Goal: Task Accomplishment & Management: Use online tool/utility

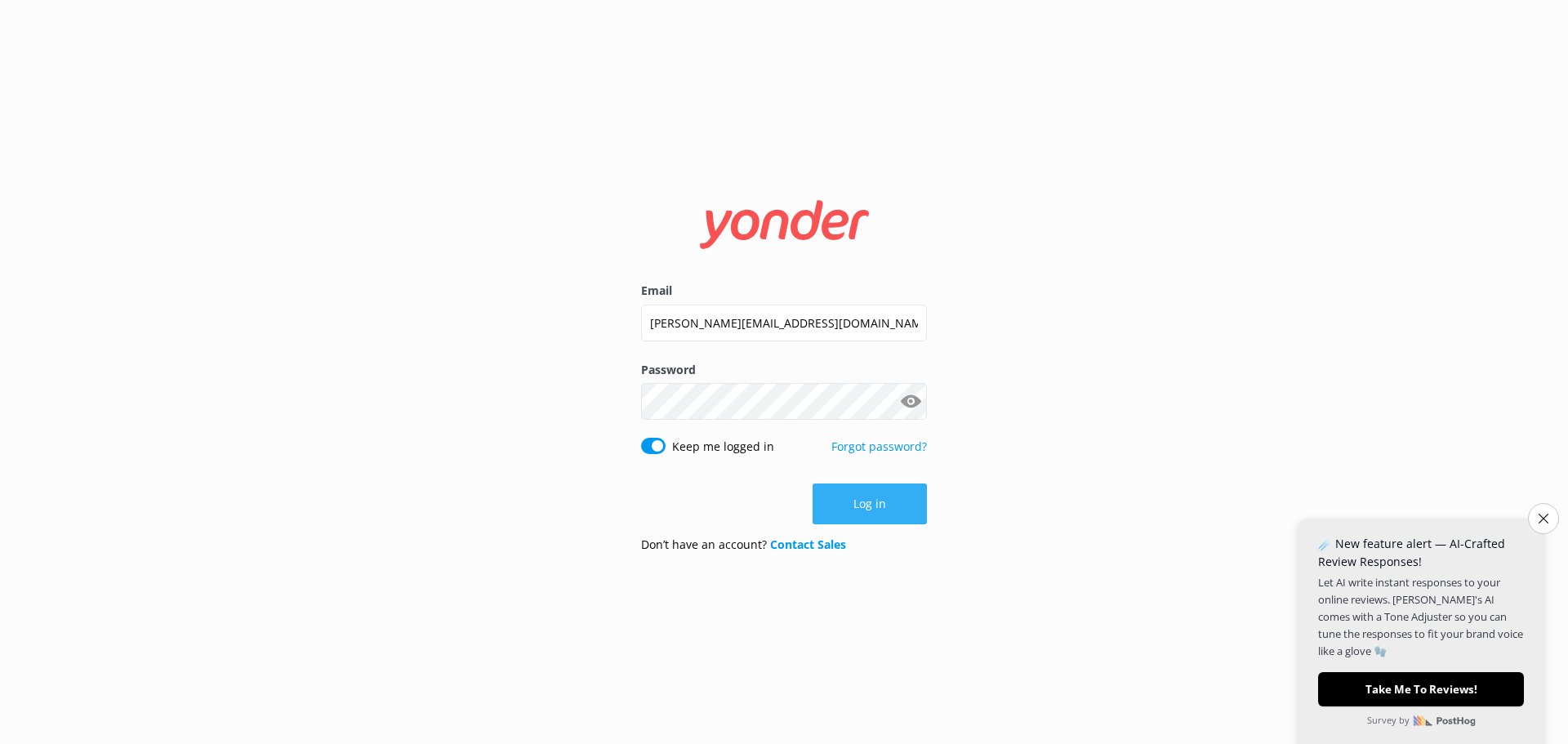
click at [863, 508] on button "Log in" at bounding box center [870, 504] width 115 height 41
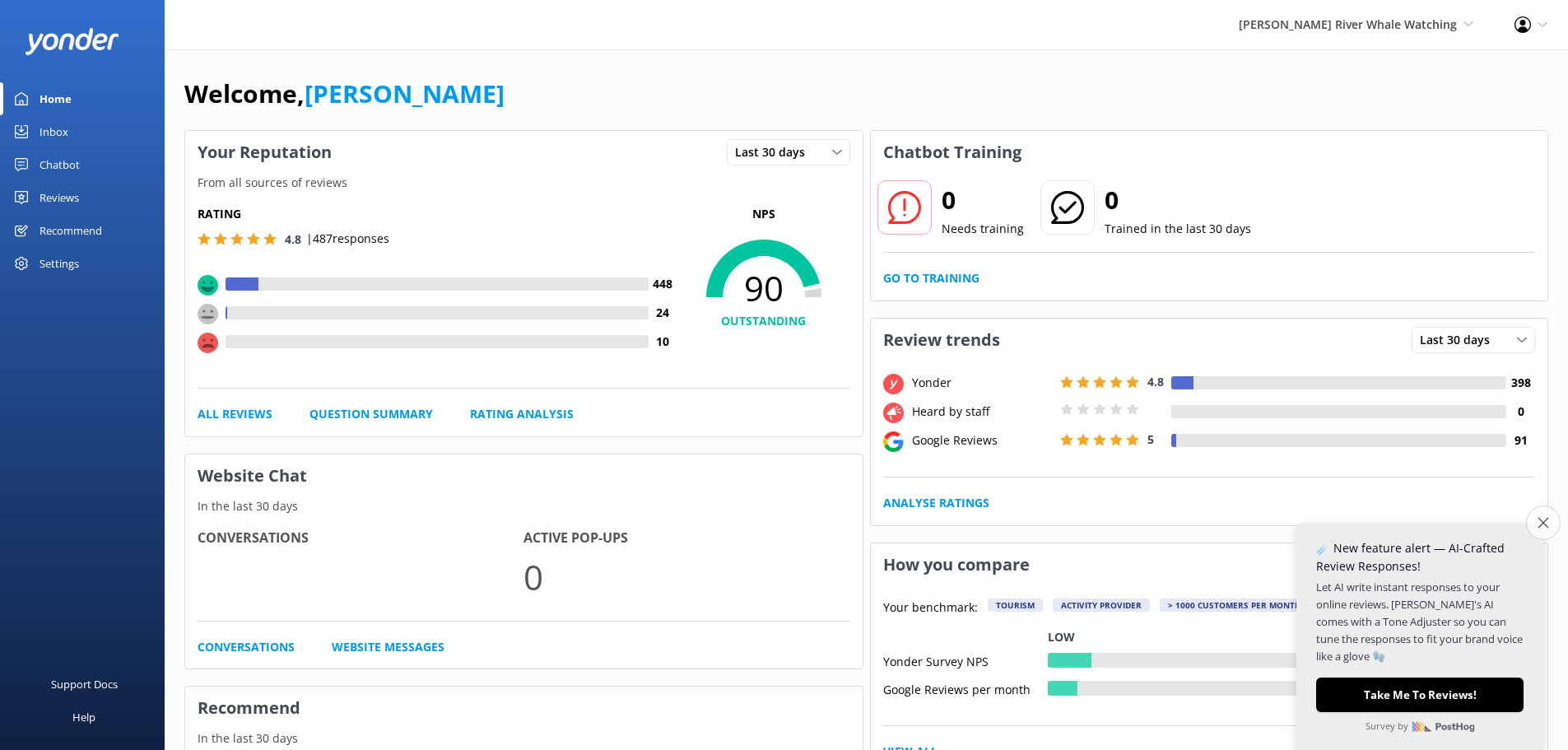
click at [1538, 524] on icon "Close survey" at bounding box center [1543, 523] width 11 height 11
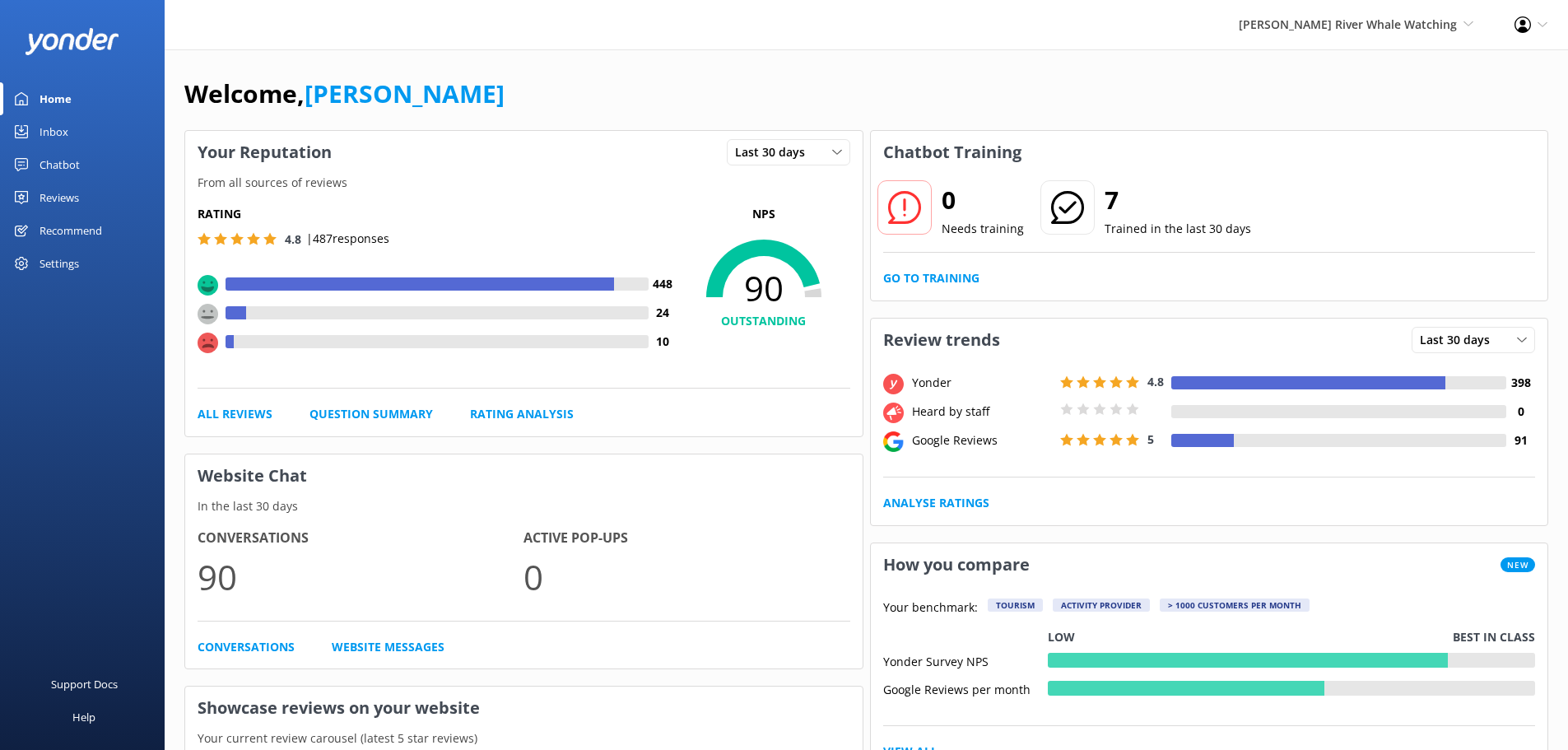
click at [70, 204] on div "Reviews" at bounding box center [59, 197] width 39 height 33
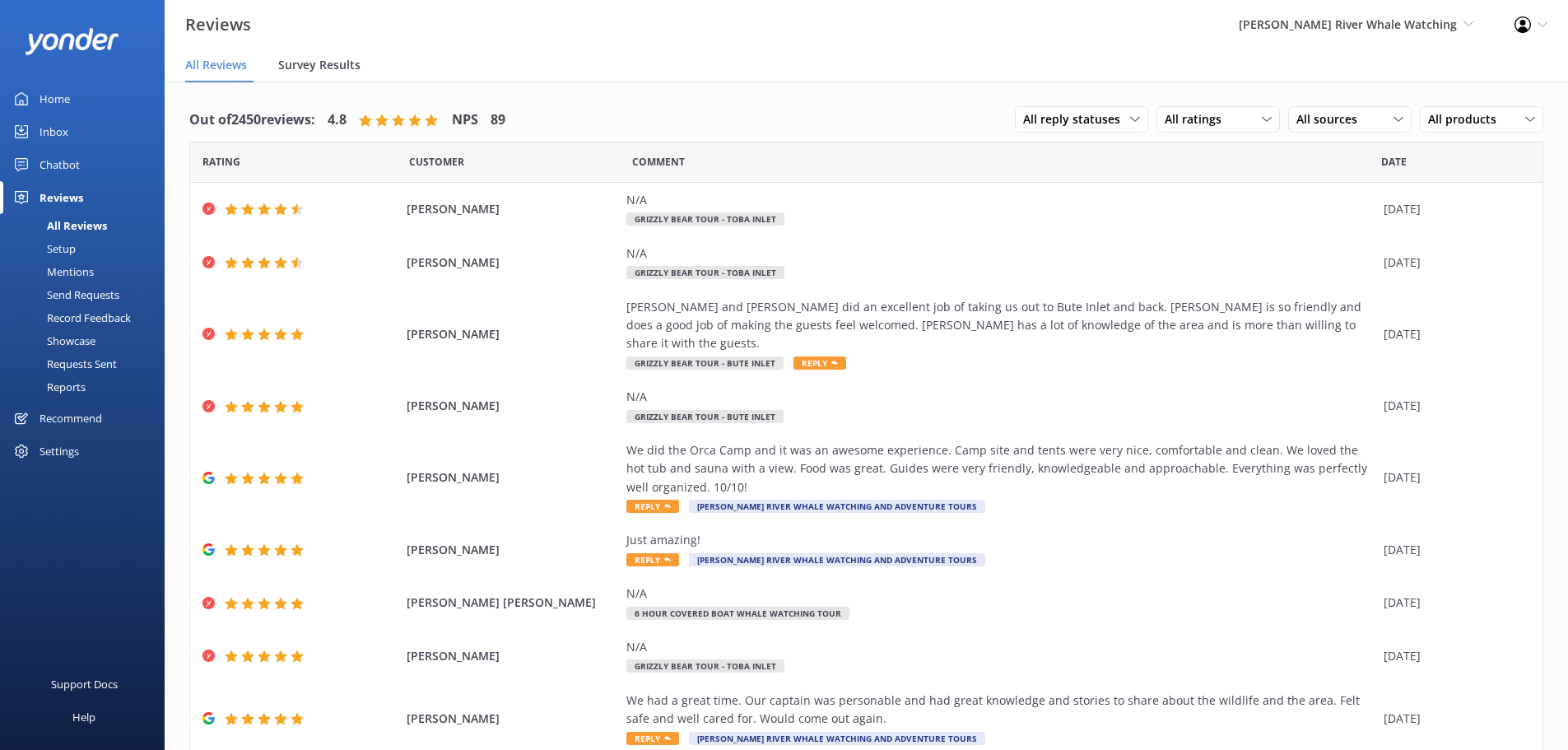
click at [331, 71] on span "Survey Results" at bounding box center [319, 65] width 83 height 17
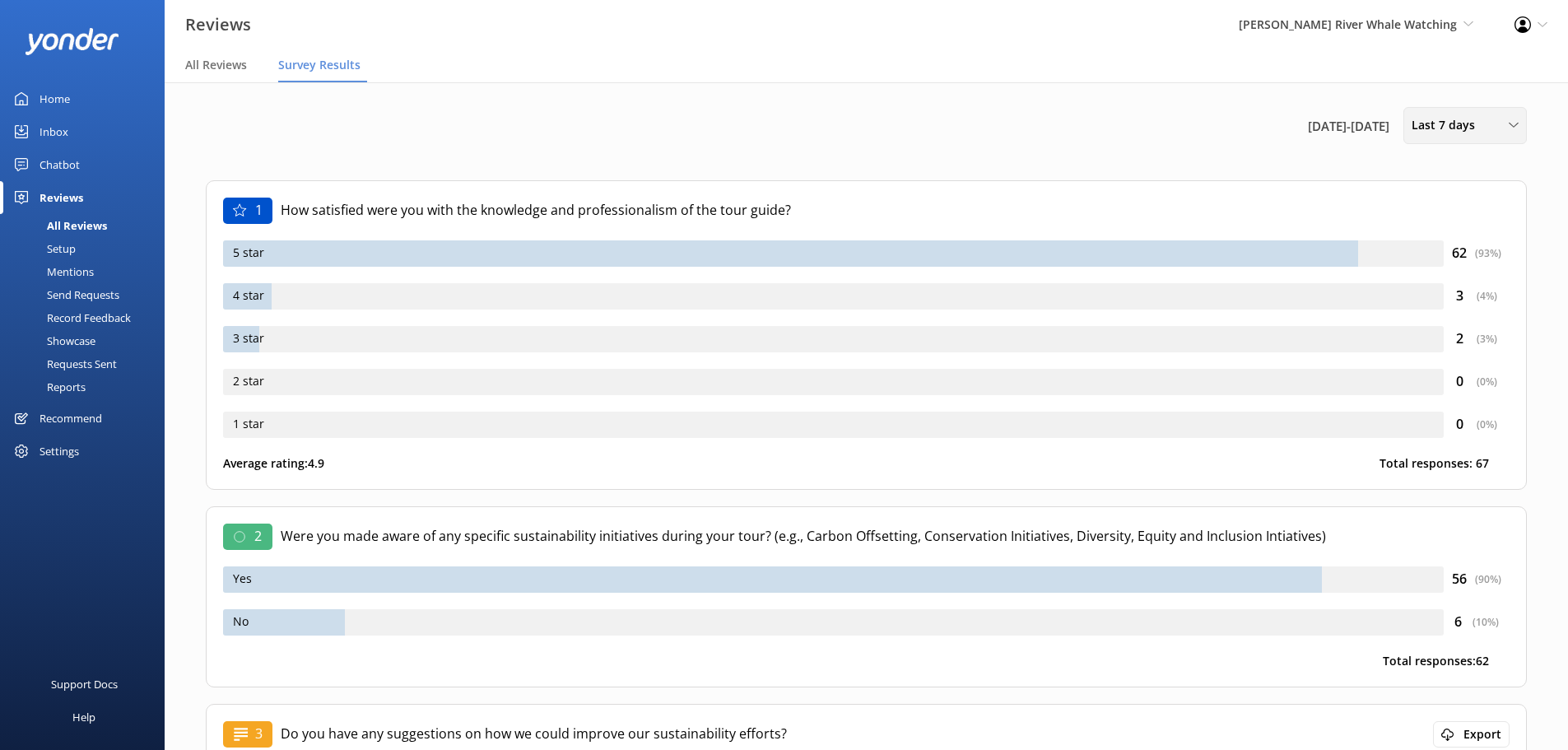
click at [1464, 118] on span "Last 7 days" at bounding box center [1449, 126] width 73 height 18
click at [1474, 229] on link "Last 90 days" at bounding box center [1478, 231] width 147 height 33
click at [78, 271] on div "Mentions" at bounding box center [52, 272] width 84 height 23
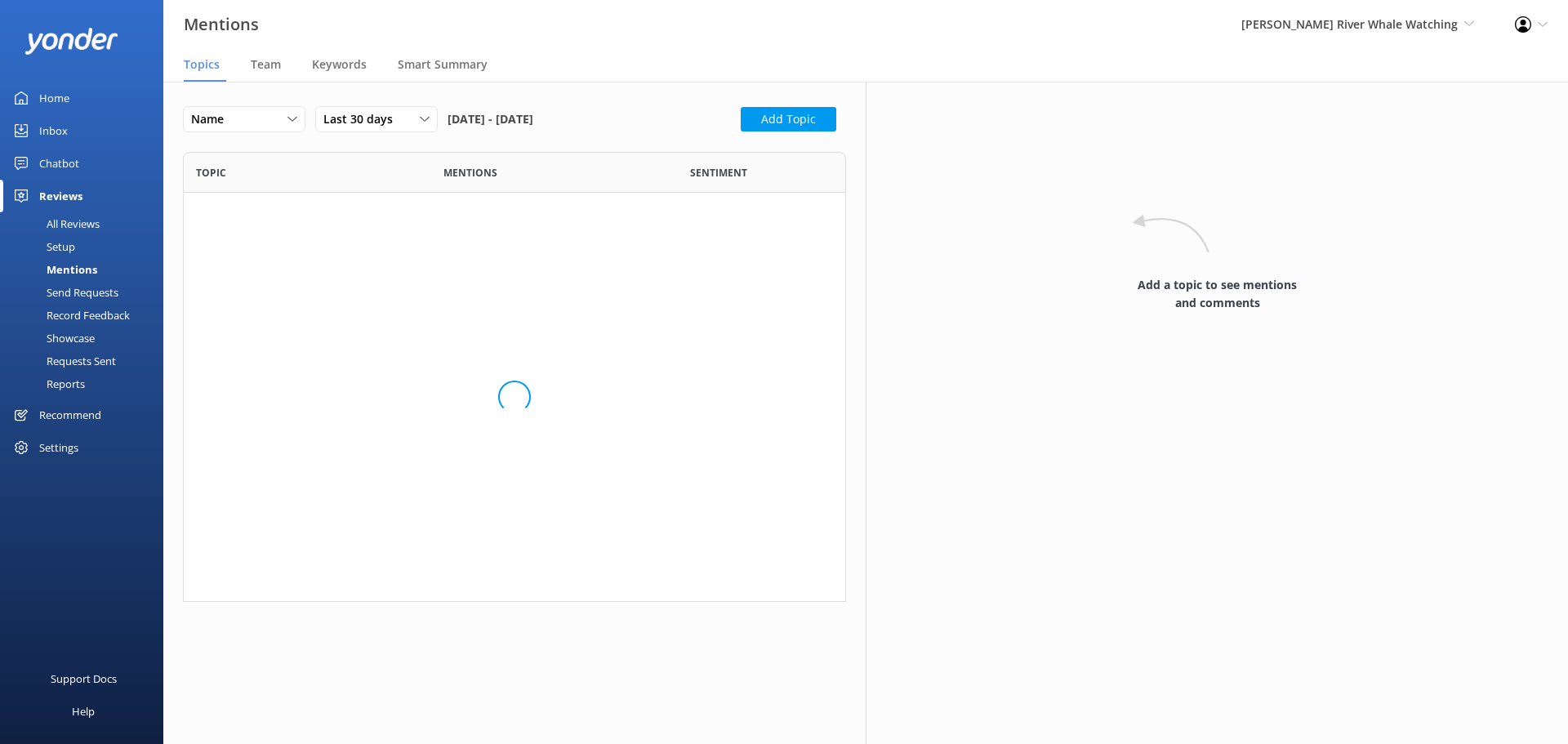
scroll to position [749, 639]
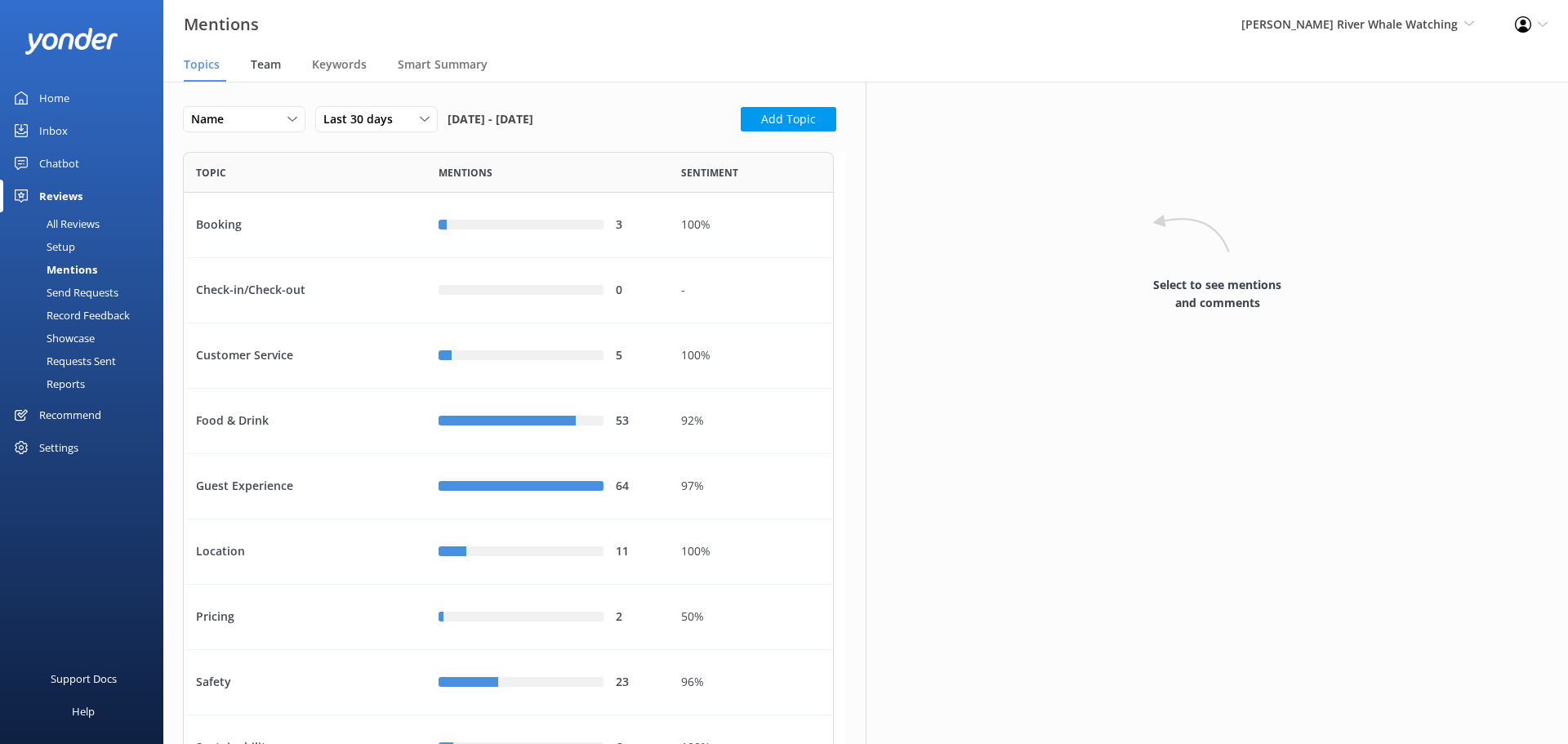
click at [272, 69] on span "Team" at bounding box center [265, 65] width 30 height 16
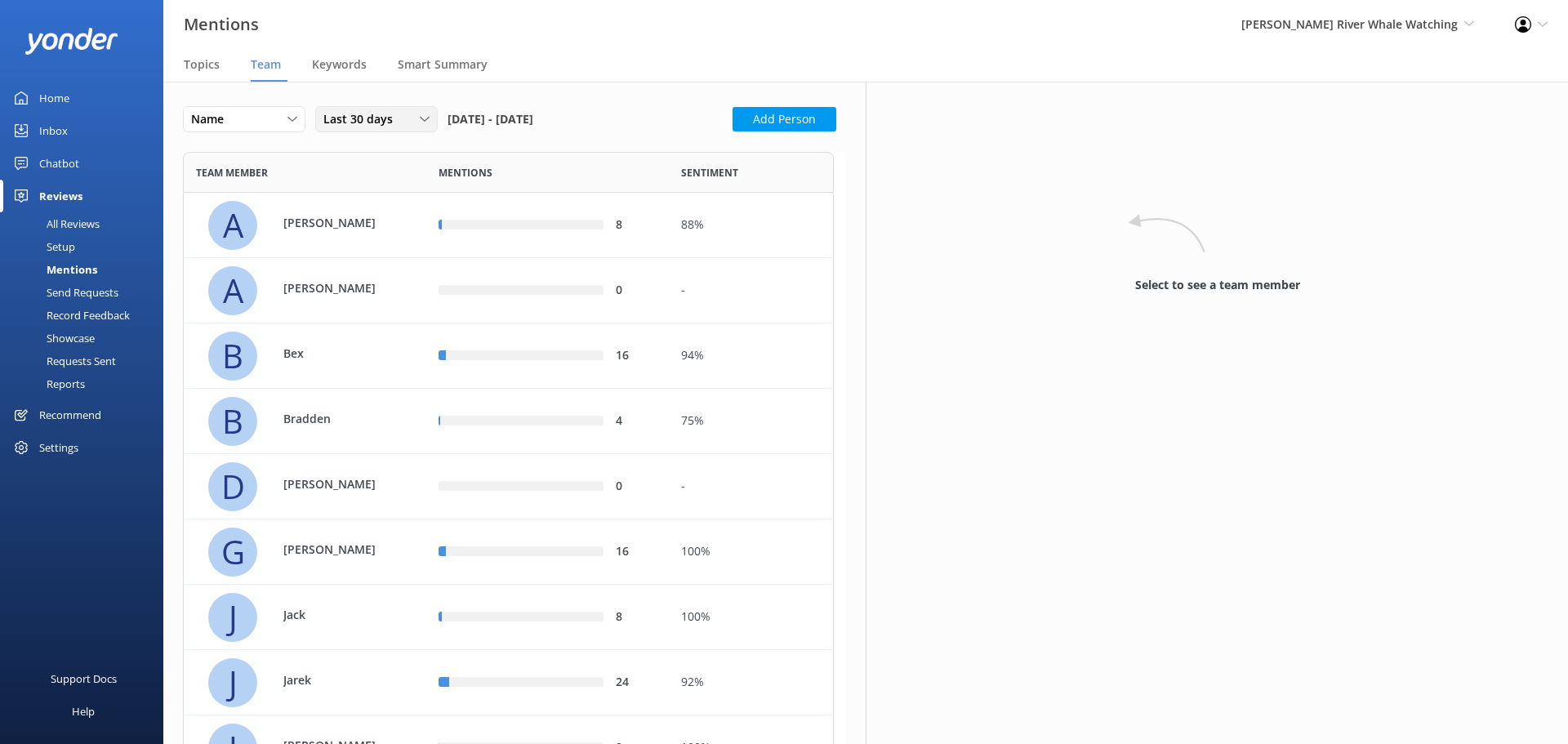
scroll to position [1206, 639]
click at [369, 122] on span "Last 30 days" at bounding box center [362, 119] width 79 height 18
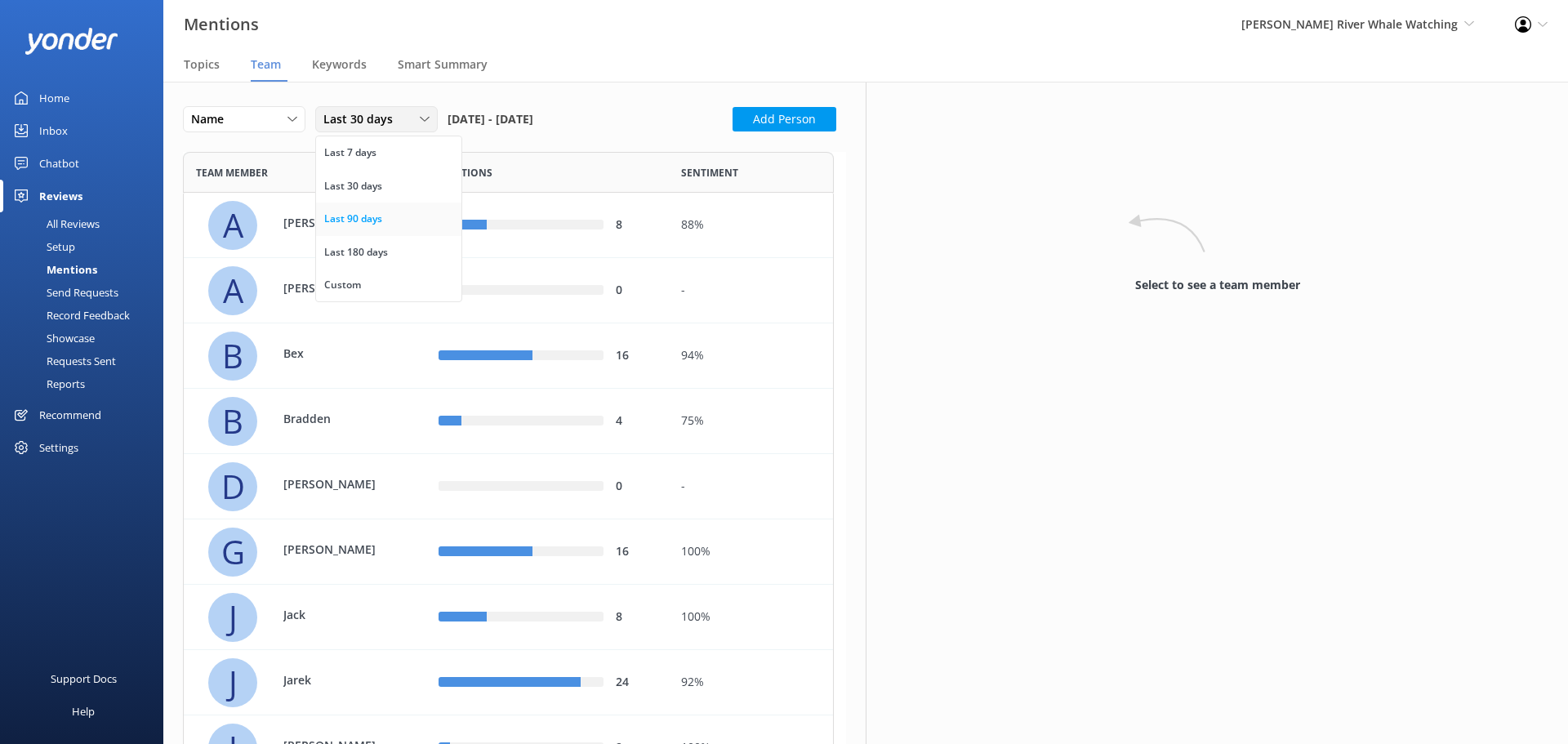
click at [363, 217] on div "Last 90 days" at bounding box center [353, 219] width 58 height 16
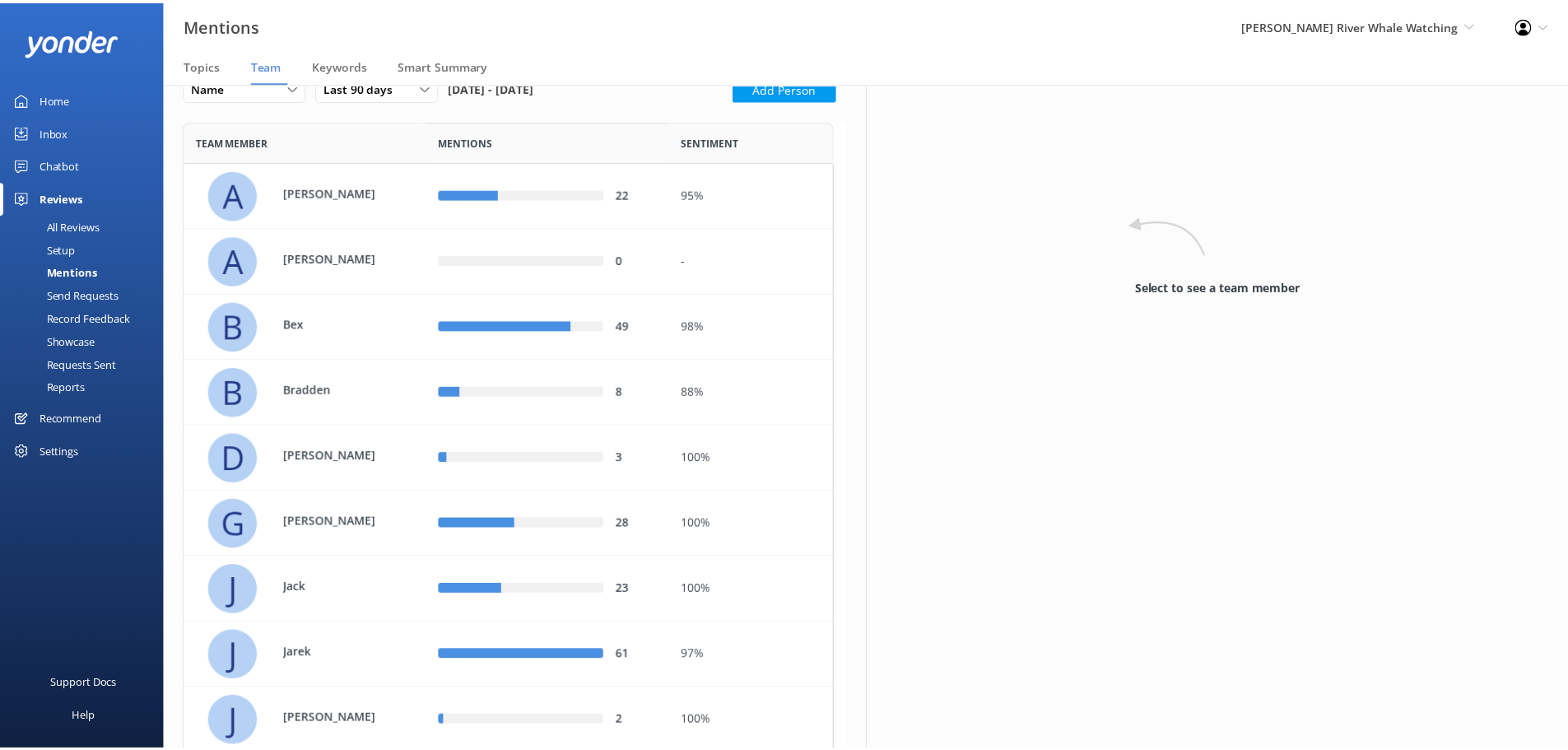
scroll to position [0, 0]
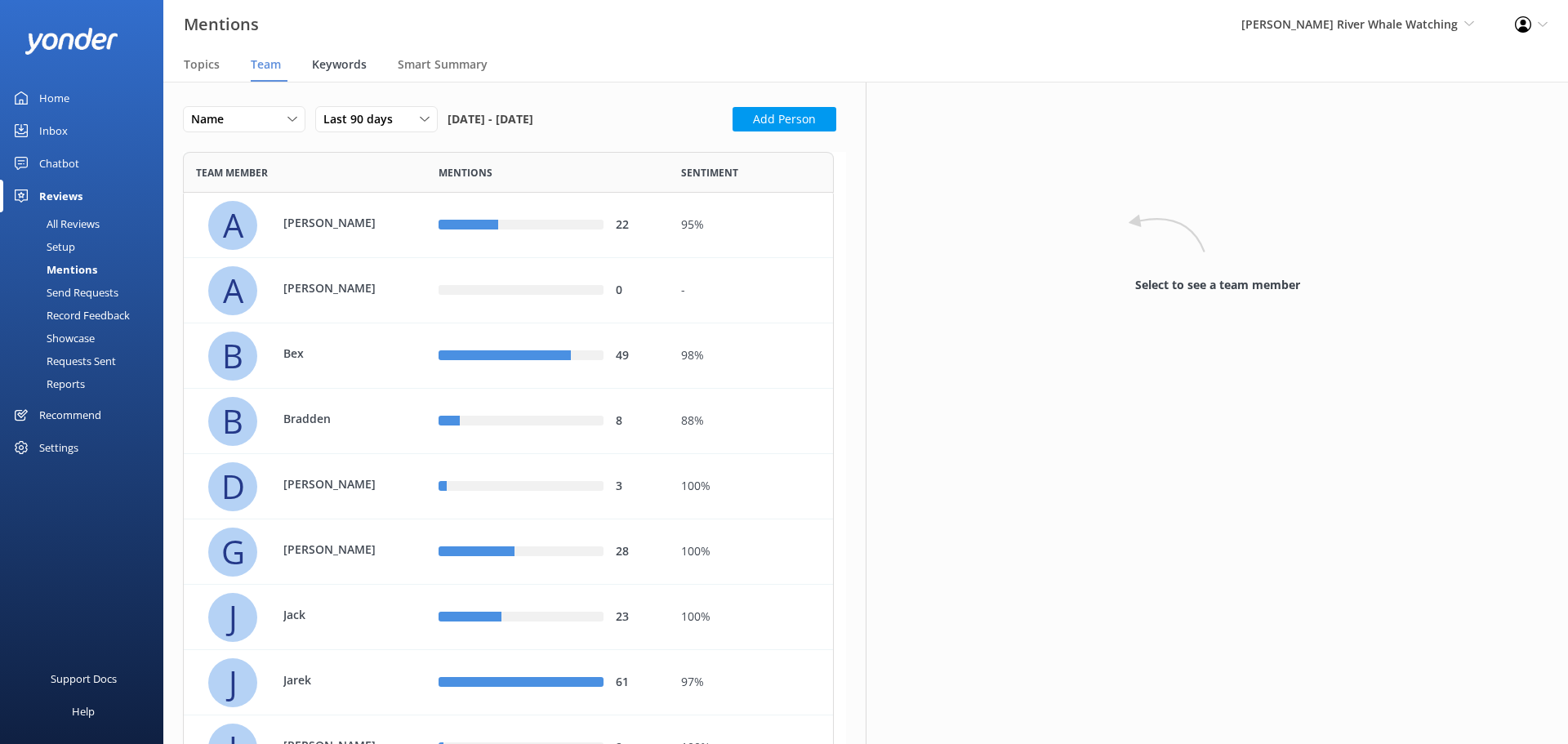
click at [347, 71] on span "Keywords" at bounding box center [339, 65] width 55 height 16
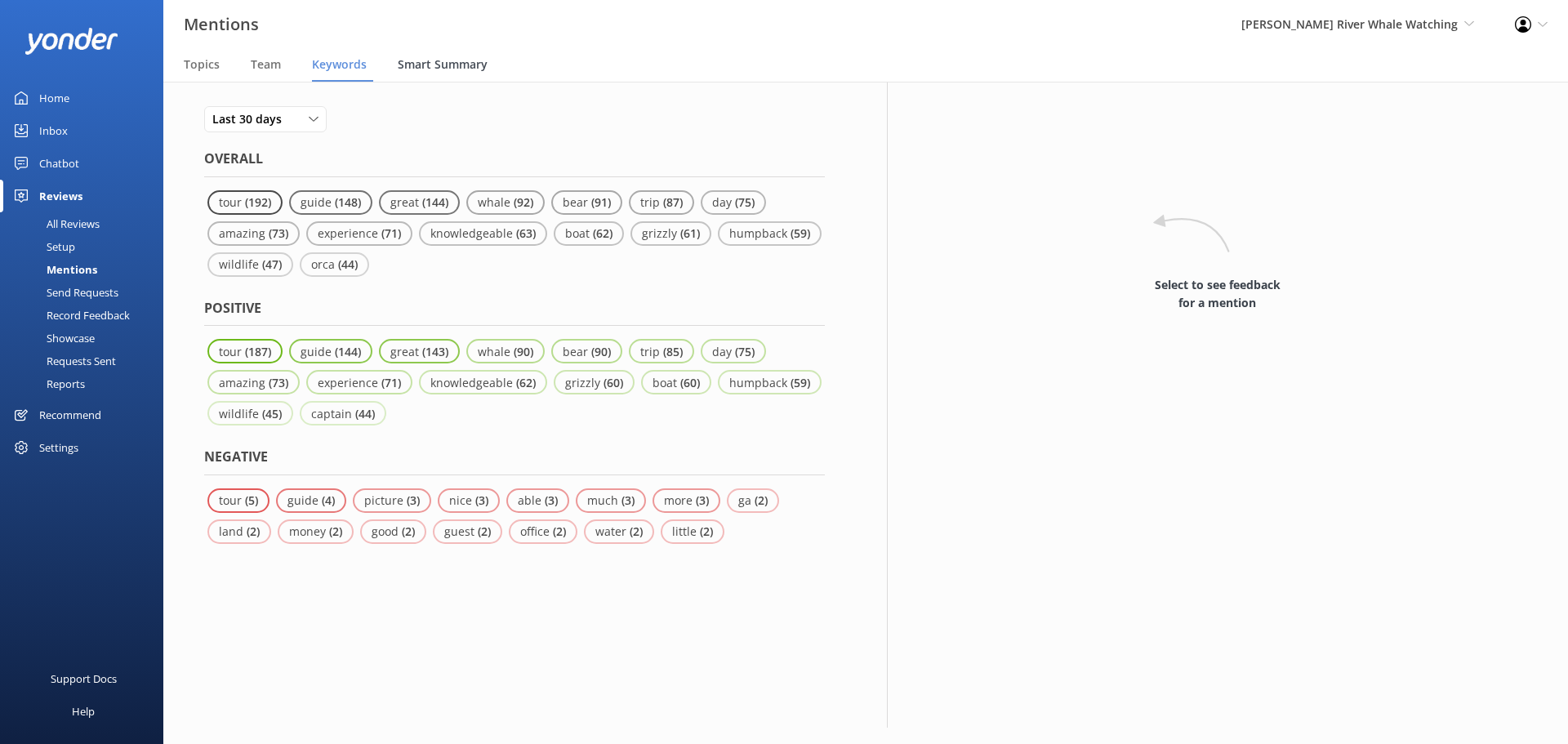
click at [421, 71] on span "Smart Summary" at bounding box center [442, 65] width 90 height 16
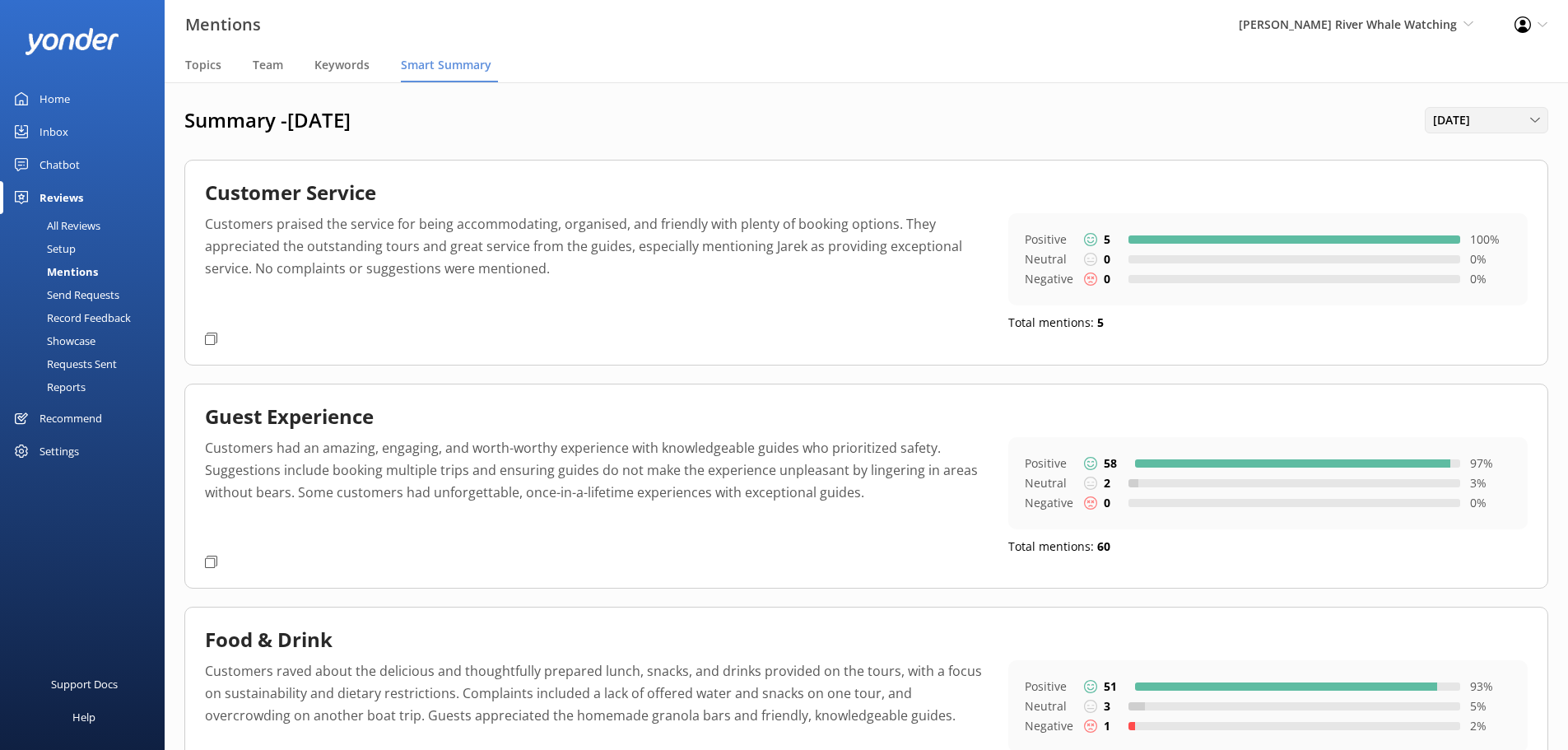
click at [1458, 120] on span "[DATE]" at bounding box center [1456, 120] width 47 height 18
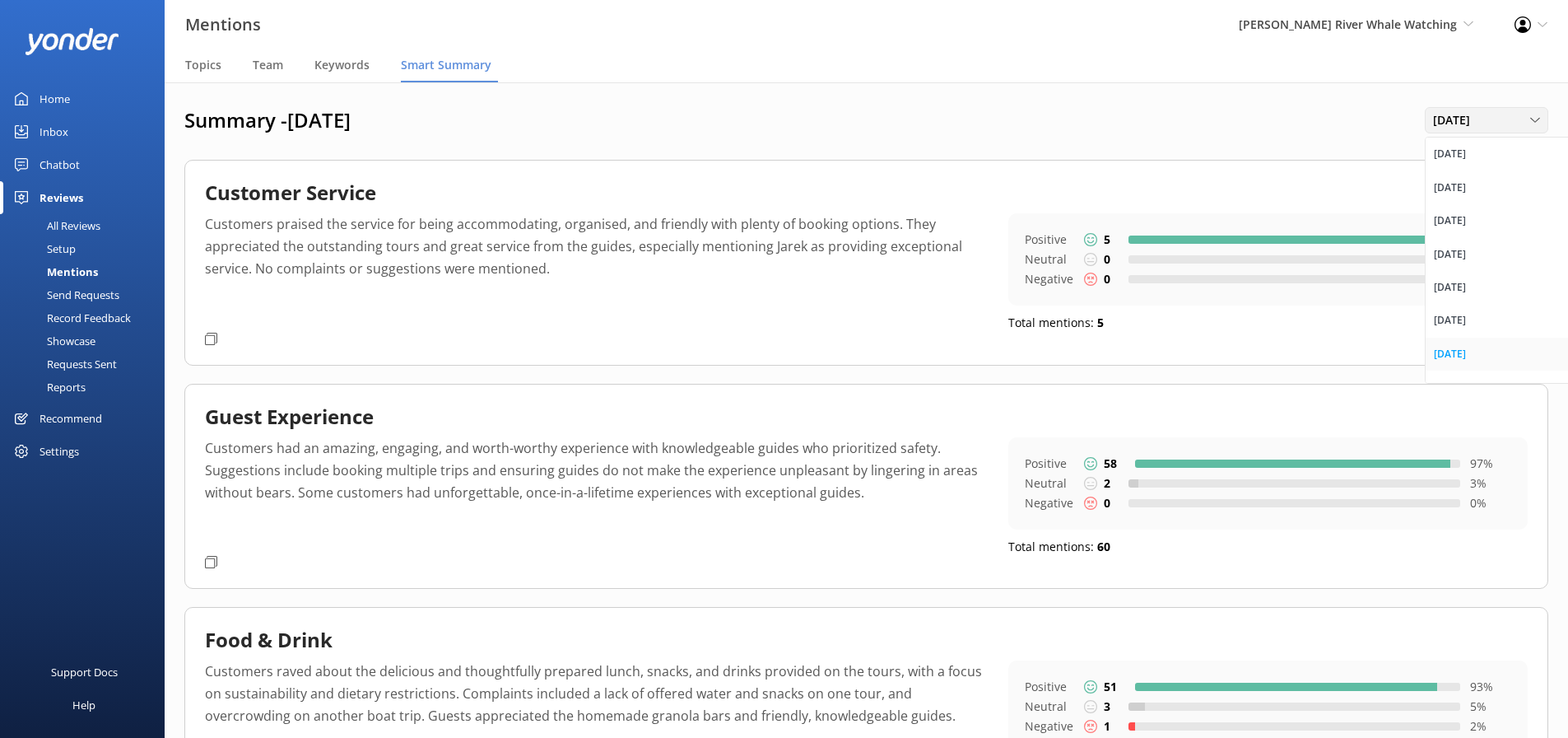
click at [1455, 354] on div "[DATE]" at bounding box center [1450, 354] width 32 height 17
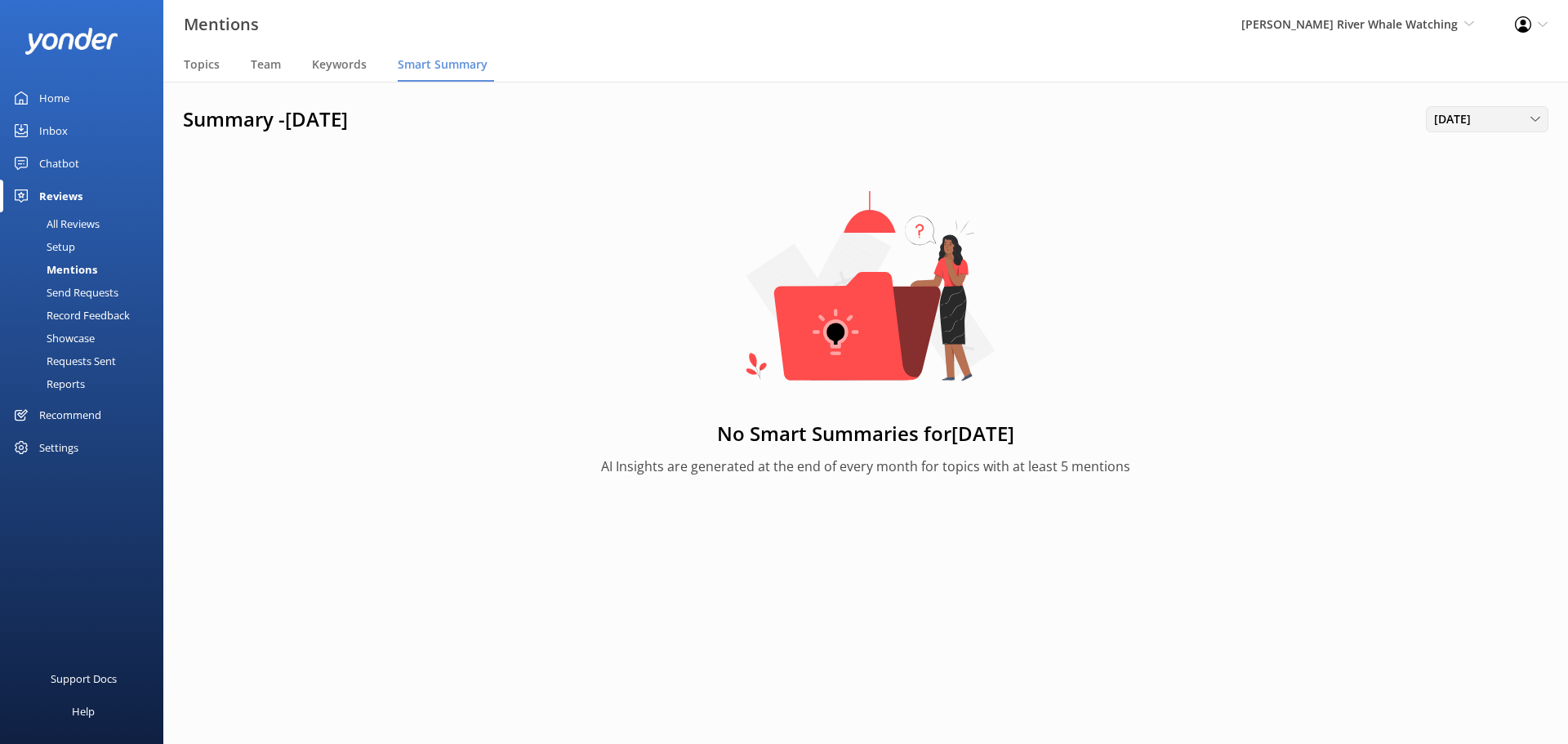
click at [1455, 126] on span "[DATE]" at bounding box center [1457, 119] width 46 height 18
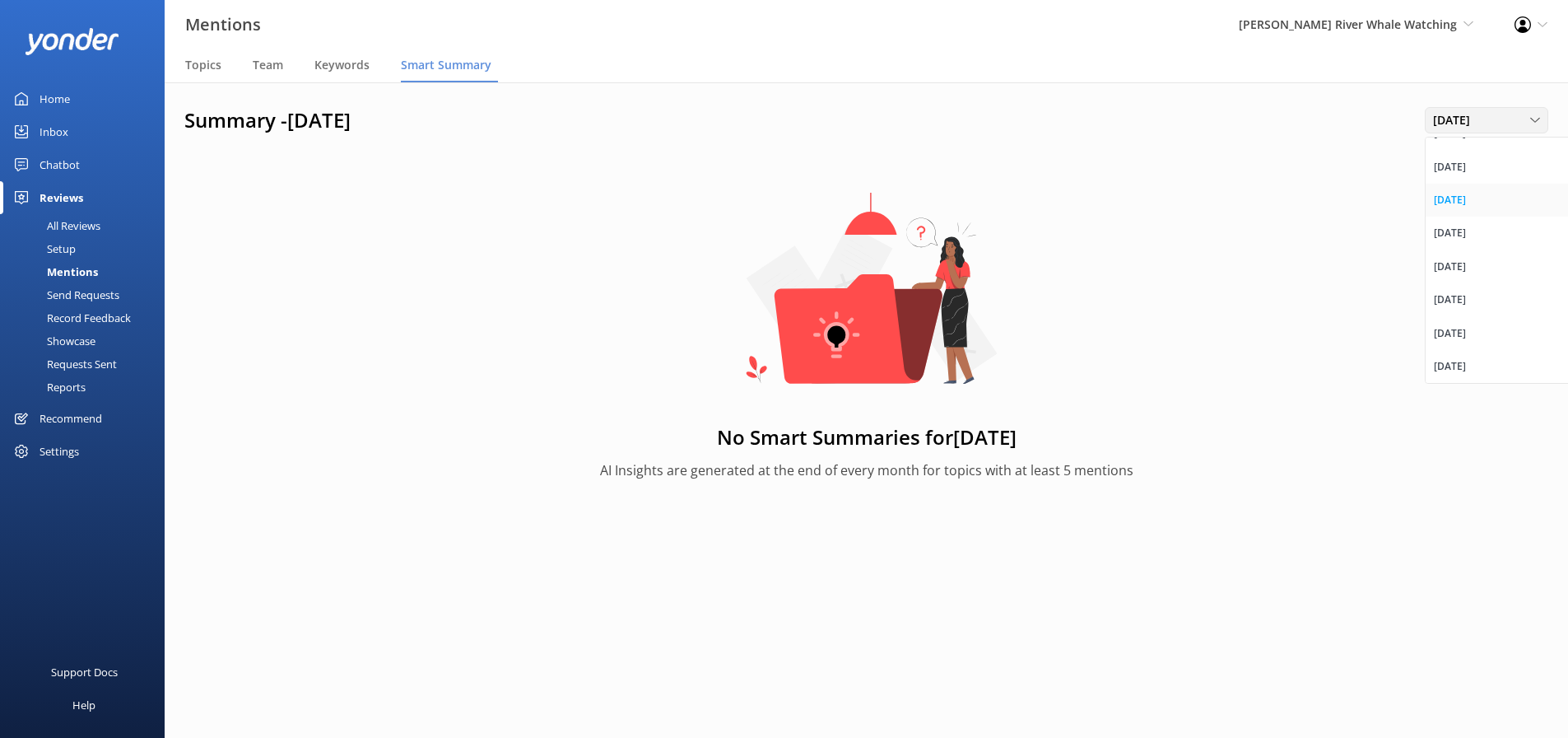
scroll to position [12, 0]
click at [1466, 326] on div "[DATE]" at bounding box center [1450, 333] width 32 height 17
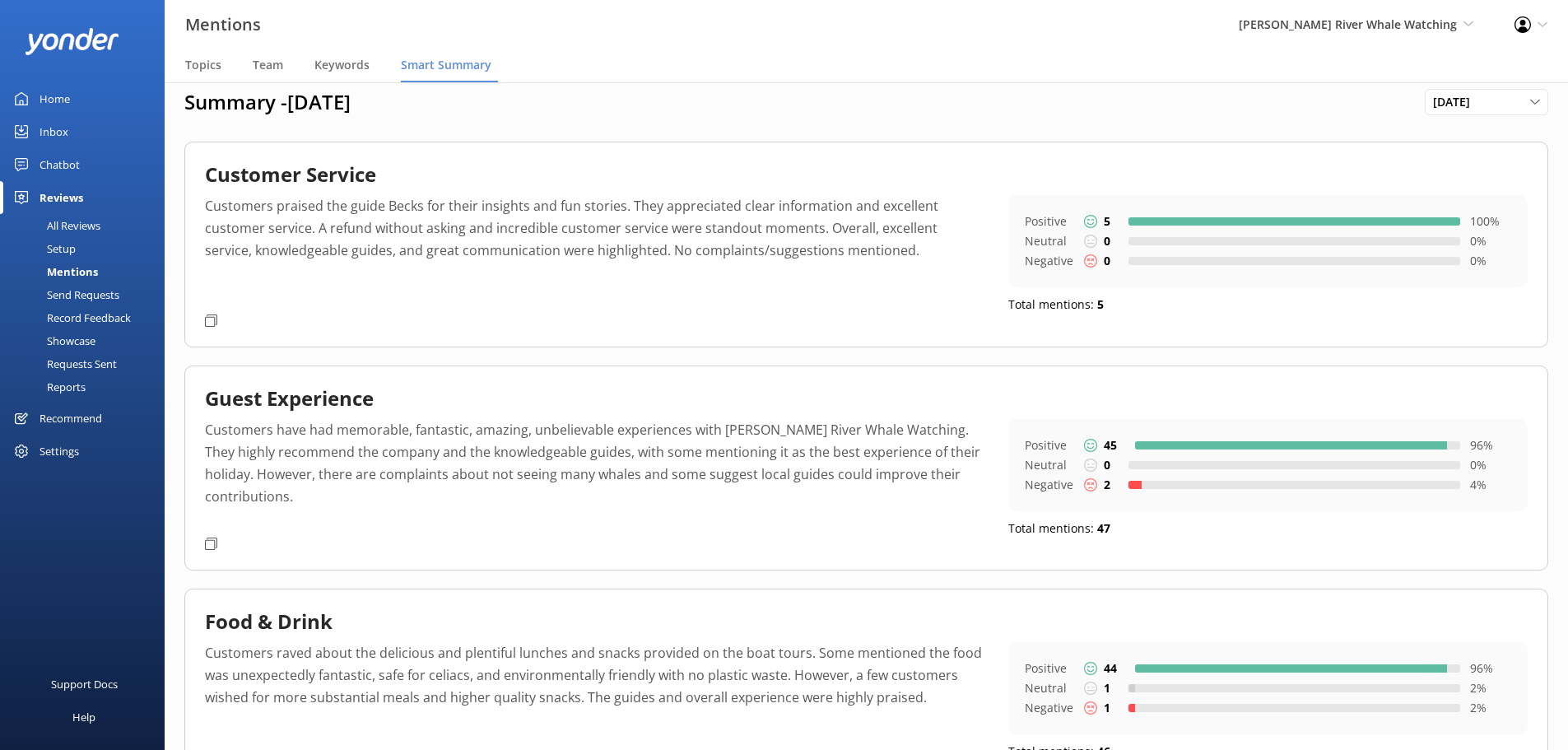
scroll to position [0, 0]
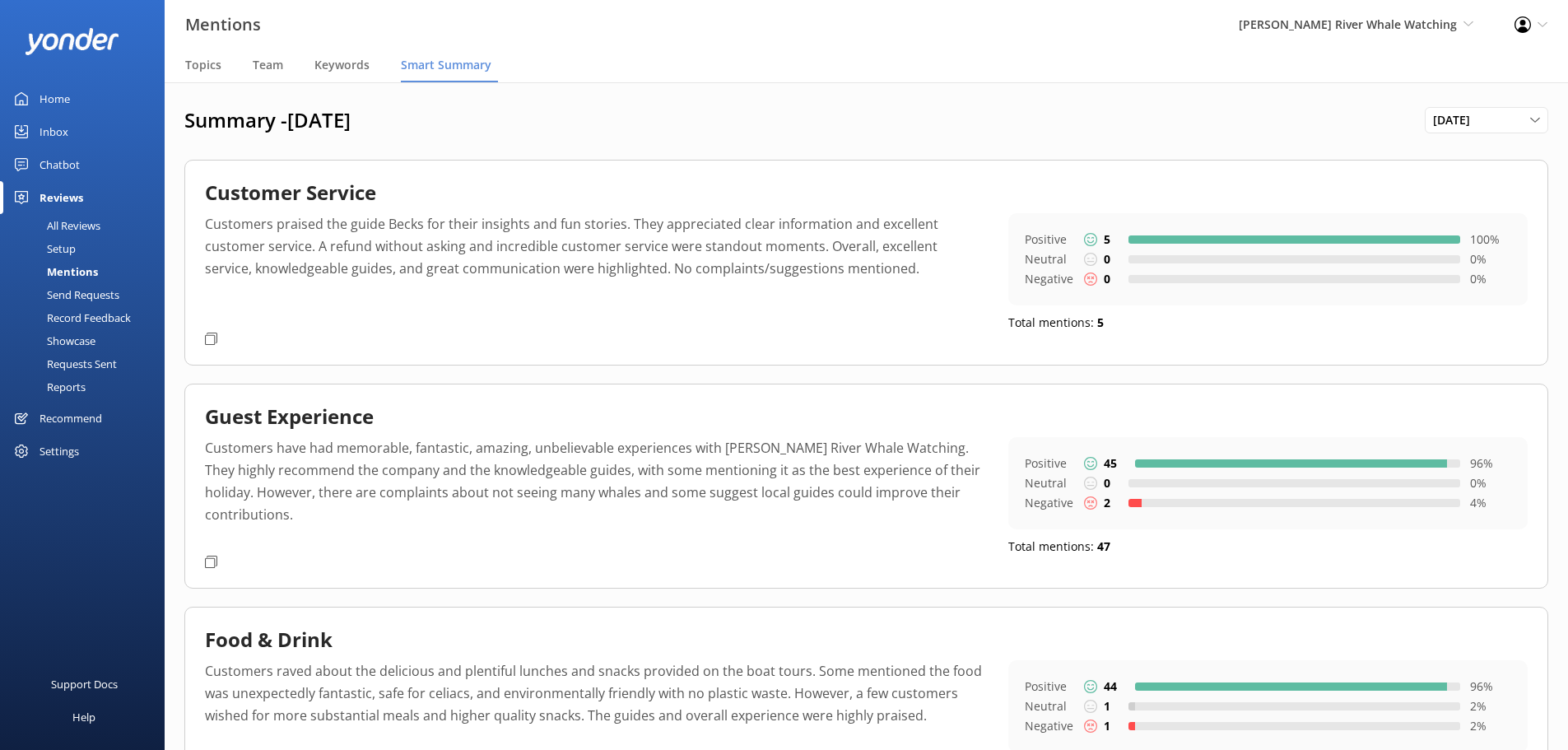
click at [70, 342] on div "Showcase" at bounding box center [52, 341] width 85 height 23
